Goal: Communication & Community: Answer question/provide support

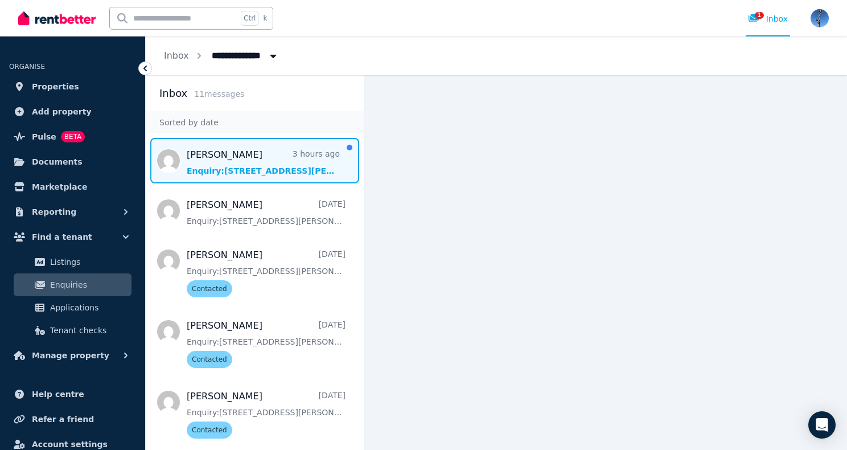
click at [275, 170] on span "Message list" at bounding box center [255, 161] width 218 height 46
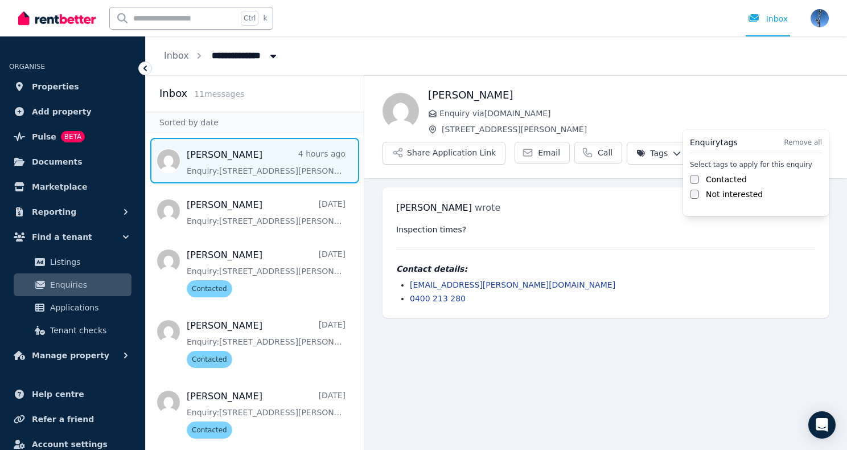
click at [798, 109] on html "**********" at bounding box center [423, 225] width 847 height 450
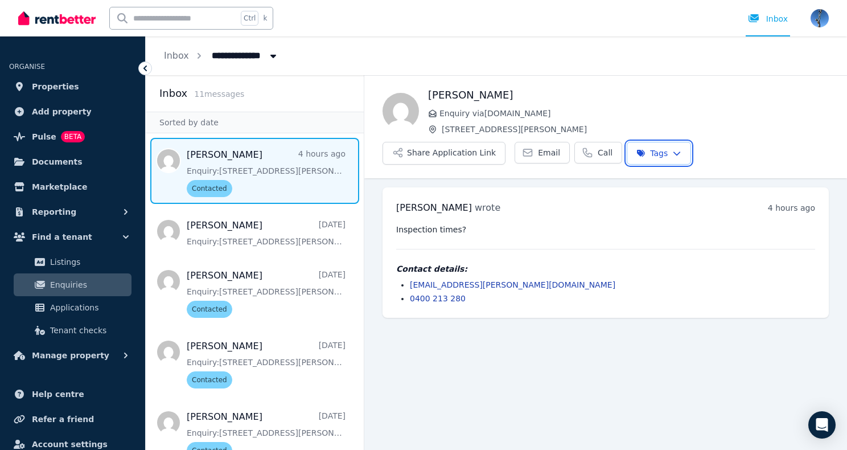
click at [471, 331] on html "**********" at bounding box center [423, 225] width 847 height 450
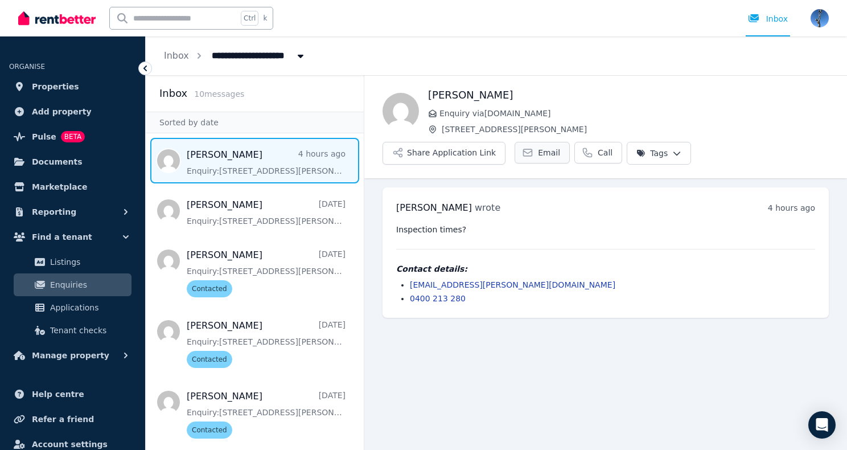
click at [560, 147] on span "Email" at bounding box center [549, 152] width 22 height 11
